Goal: Task Accomplishment & Management: Use online tool/utility

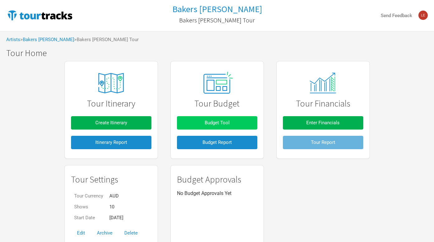
click at [219, 126] on button "Budget Tool" at bounding box center [217, 122] width 80 height 13
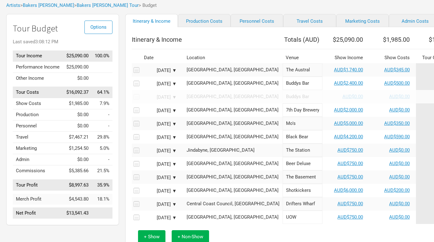
scroll to position [38, 0]
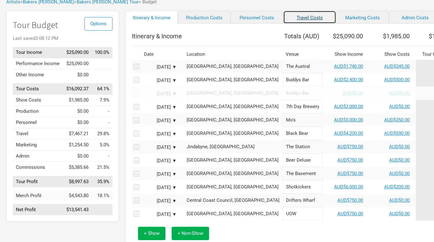
click at [303, 21] on link "Travel Costs" at bounding box center [309, 17] width 53 height 13
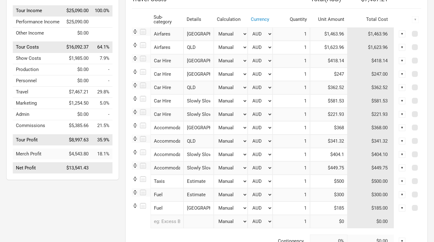
scroll to position [80, 0]
click at [344, 73] on input "$247" at bounding box center [328, 73] width 37 height 13
type input "$250.58"
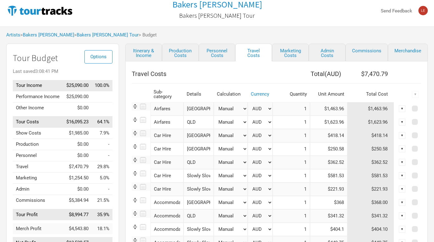
scroll to position [0, 0]
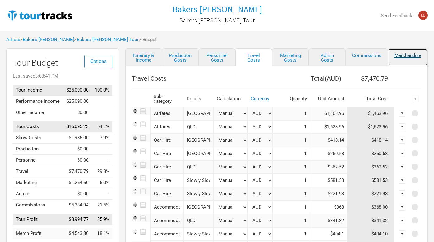
click at [393, 57] on link "Merchandise" at bounding box center [408, 57] width 40 height 18
select select "Set Amount"
select select "% of Gross Merch"
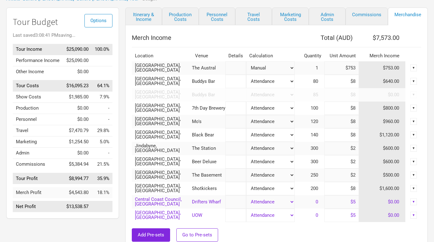
scroll to position [70, 0]
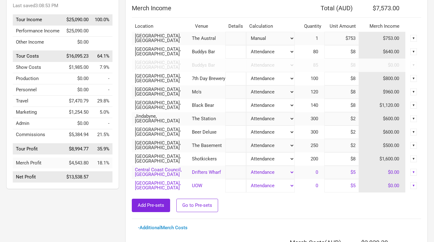
drag, startPoint x: 349, startPoint y: 53, endPoint x: 357, endPoint y: 53, distance: 7.2
click at [357, 53] on input "$8" at bounding box center [341, 51] width 35 height 13
type input "$5"
type input "$7,333"
type input "$6,933"
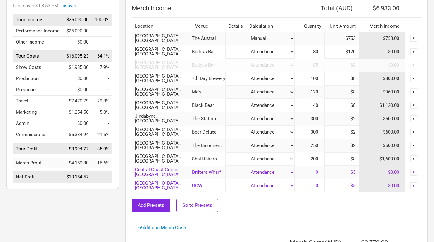
type input "$1,200"
type input "$102,933"
type input "$1"
type input "$6,933"
type input "$1"
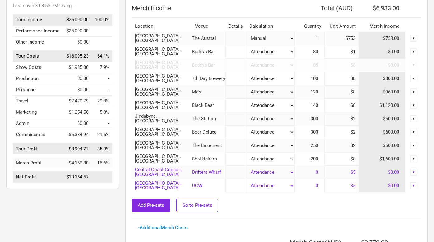
type input "$7,013"
type input "$15"
type input "$8,133"
type input "$15"
click at [317, 173] on span "0" at bounding box center [319, 172] width 9 height 6
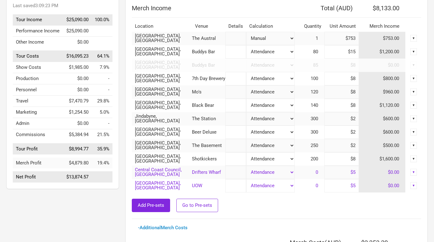
click at [290, 171] on select "Attendance Manual % of Performance Income" at bounding box center [270, 172] width 48 height 13
click at [316, 172] on span "0" at bounding box center [319, 172] width 9 height 6
click at [280, 185] on select "Attendance Manual % of Performance Income" at bounding box center [270, 185] width 48 height 13
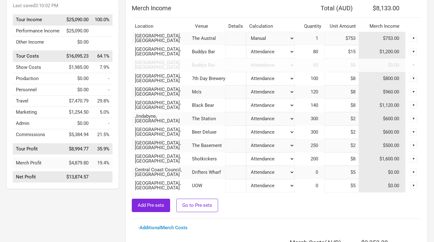
click at [338, 173] on input "$5" at bounding box center [341, 172] width 35 height 13
drag, startPoint x: 303, startPoint y: 175, endPoint x: 319, endPoint y: 175, distance: 16.5
click at [319, 175] on td "0" at bounding box center [310, 172] width 30 height 13
click at [315, 173] on span "0" at bounding box center [319, 172] width 9 height 6
drag, startPoint x: 320, startPoint y: 172, endPoint x: 290, endPoint y: 172, distance: 30.2
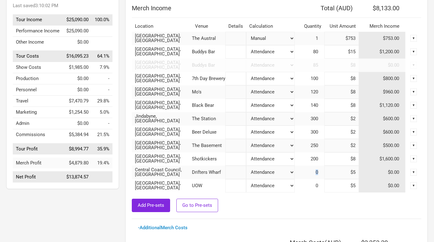
click at [292, 172] on tr "Central Coast Council, Australia Drifters Wharf Attendance Manual % of Performa…" at bounding box center [276, 172] width 289 height 13
click at [305, 225] on div "Merch Income Total ( AUD ) $8,133.00 Location Venue Details Calculation Quantit…" at bounding box center [276, 159] width 289 height 315
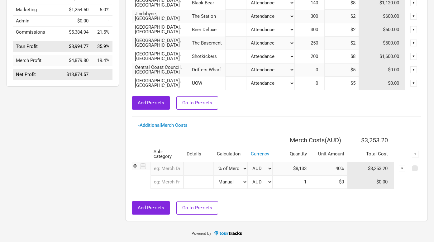
scroll to position [0, 0]
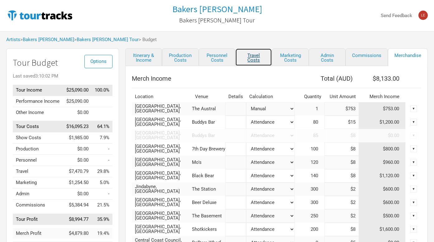
click at [242, 57] on link "Travel Costs" at bounding box center [253, 57] width 37 height 18
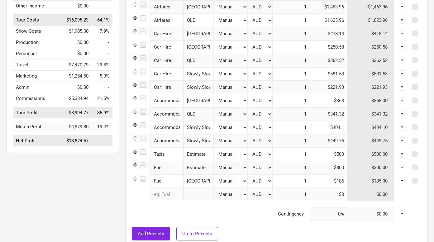
scroll to position [109, 0]
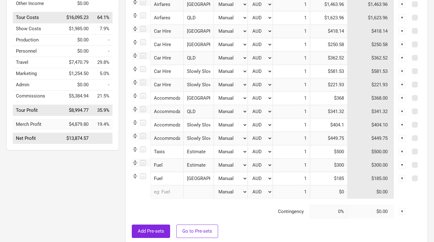
click at [170, 156] on input "Taxis" at bounding box center [166, 151] width 33 height 13
click at [206, 150] on input "Estimate" at bounding box center [198, 151] width 30 height 13
drag, startPoint x: 207, startPoint y: 152, endPoint x: 179, endPoint y: 152, distance: 28.0
click at [179, 152] on tr "Taxis 1 selection Estimate Manual # of Shows # of Show Days # of Non-Show Days …" at bounding box center [276, 151] width 289 height 13
type input "NSW leg"
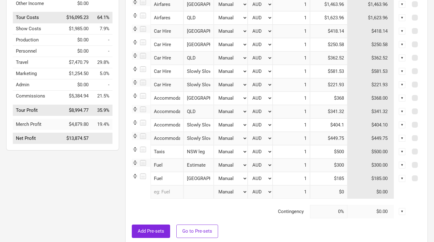
click at [163, 195] on input "text" at bounding box center [166, 191] width 33 height 13
type input "Tax"
type input "Taxi"
type input "Taxis"
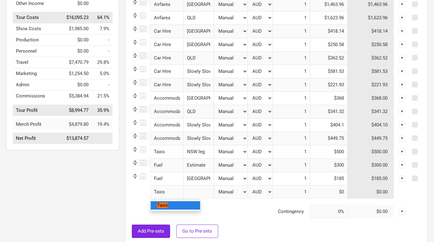
click at [165, 204] on mark "Taxis" at bounding box center [162, 205] width 11 height 6
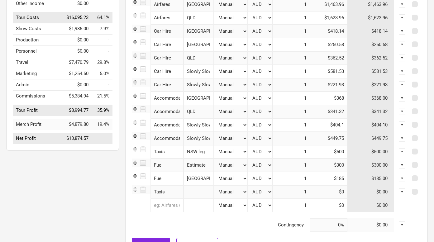
click at [197, 194] on input "text" at bounding box center [198, 191] width 30 height 13
type input "QLD leg"
drag, startPoint x: 144, startPoint y: 177, endPoint x: 143, endPoint y: 161, distance: 15.9
click at [143, 160] on tbody "Airfares 1 selection NSW Manual # of Shows # of Show Days # of Non-Show Days # …" at bounding box center [276, 115] width 289 height 234
drag, startPoint x: 331, startPoint y: 153, endPoint x: 355, endPoint y: 153, distance: 24.0
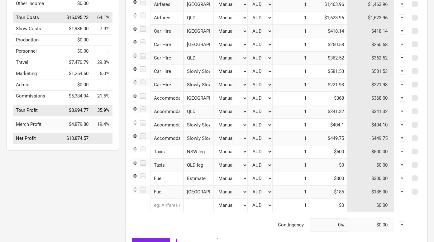
click at [353, 153] on tr "Taxis 1 selection NSW leg Manual # of Shows # of Show Days # of Non-Show Days #…" at bounding box center [276, 151] width 289 height 13
type input "$177.75"
drag, startPoint x: 336, startPoint y: 167, endPoint x: 352, endPoint y: 168, distance: 15.9
click at [352, 168] on tr "Taxis 1 selection QLD leg Manual # of Shows # of Show Days # of Non-Show Days #…" at bounding box center [276, 165] width 289 height 13
type input "$0"
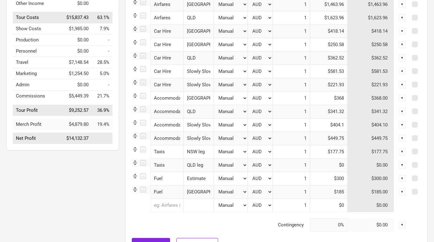
click at [204, 165] on input "QLD leg" at bounding box center [198, 165] width 30 height 13
type input "QLD leg estimate"
click at [342, 167] on input at bounding box center [328, 165] width 37 height 13
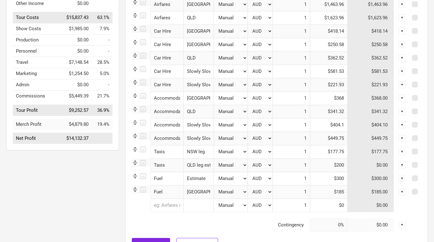
type input "$200"
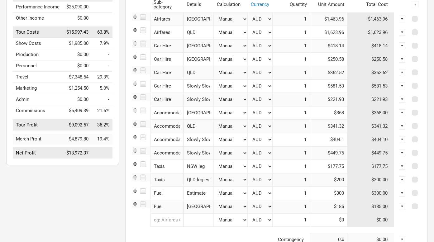
scroll to position [92, 0]
